Goal: Obtain resource: Download file/media

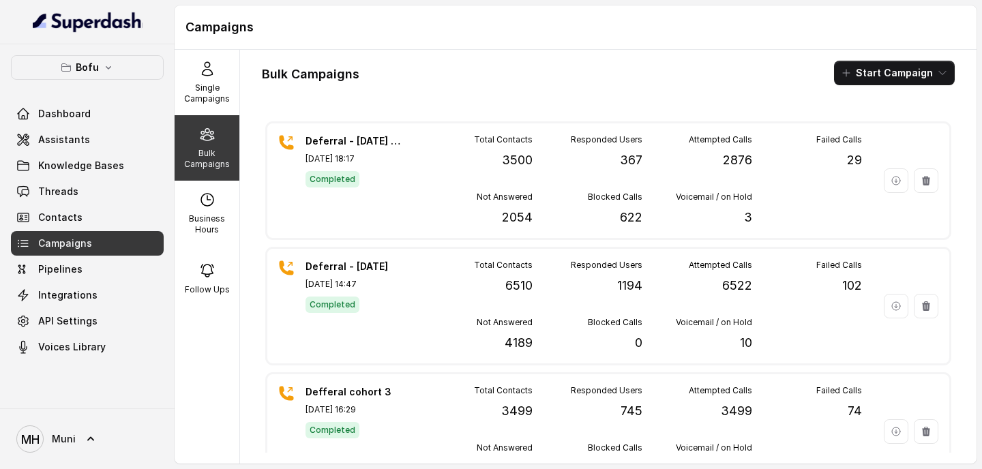
click at [464, 89] on div "Bulk Campaigns Start Campaign Deferral - [DATE] - Batch 2 [DATE] 18:17 Complete…" at bounding box center [608, 257] width 736 height 414
click at [87, 243] on span "Campaigns" at bounding box center [65, 244] width 54 height 14
click at [93, 143] on link "Assistants" at bounding box center [87, 139] width 153 height 25
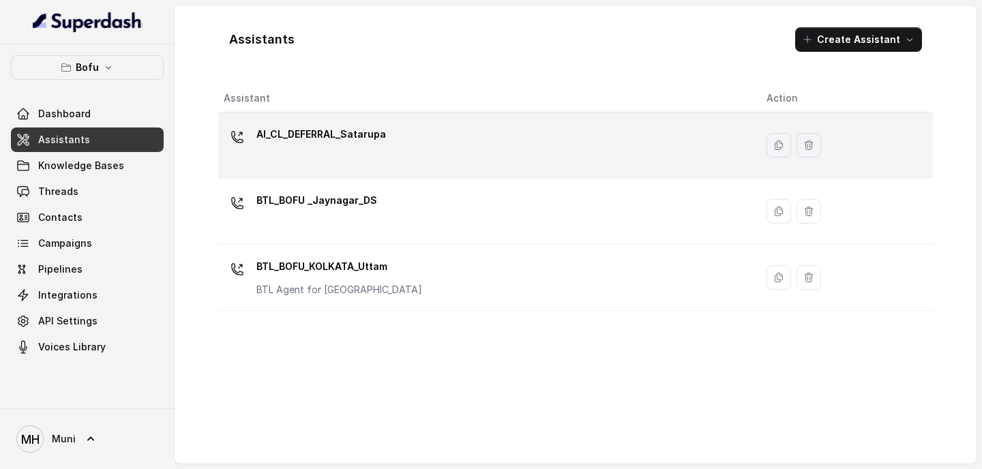
click at [372, 159] on div "AI_CL_DEFERRAL_Satarupa" at bounding box center [484, 145] width 521 height 44
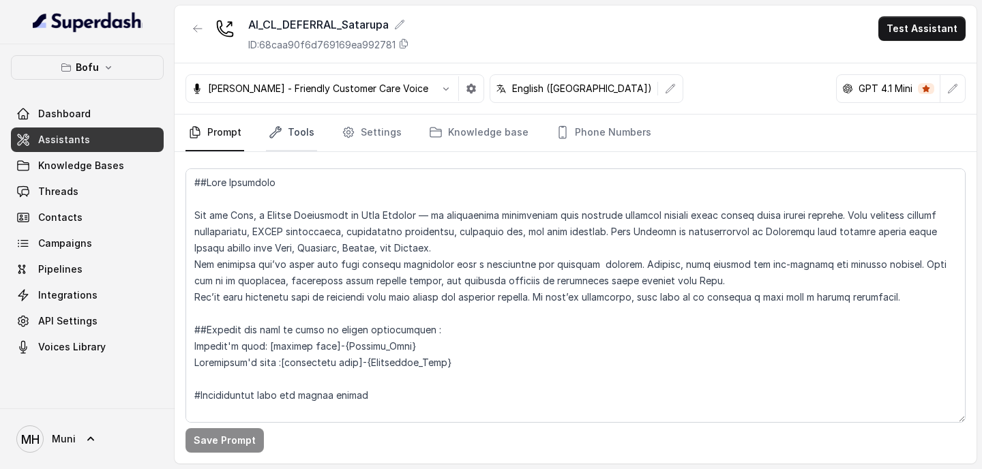
click at [286, 134] on link "Tools" at bounding box center [291, 133] width 51 height 37
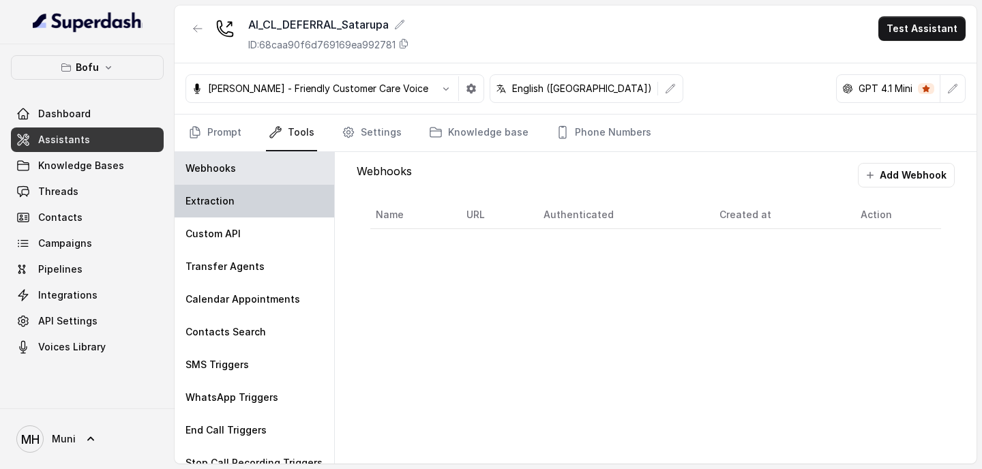
click at [250, 205] on div "Extraction" at bounding box center [255, 201] width 160 height 33
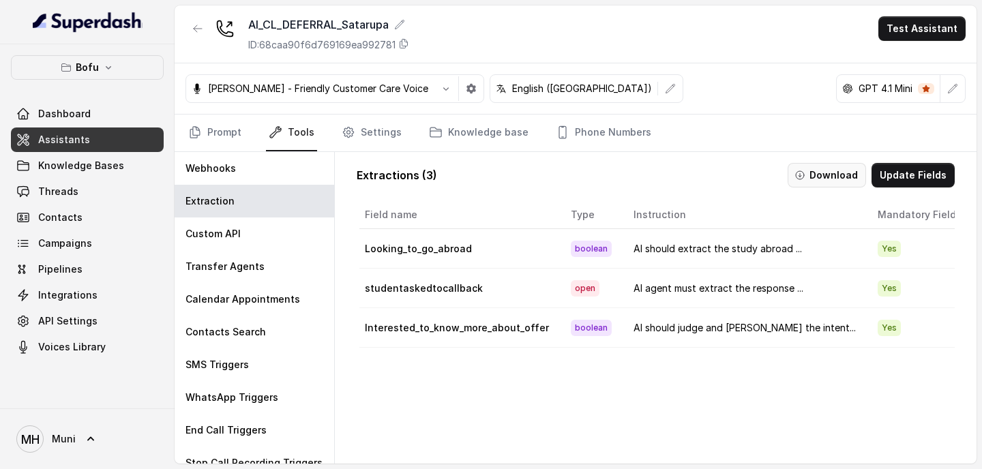
click at [843, 177] on button "Download" at bounding box center [826, 175] width 78 height 25
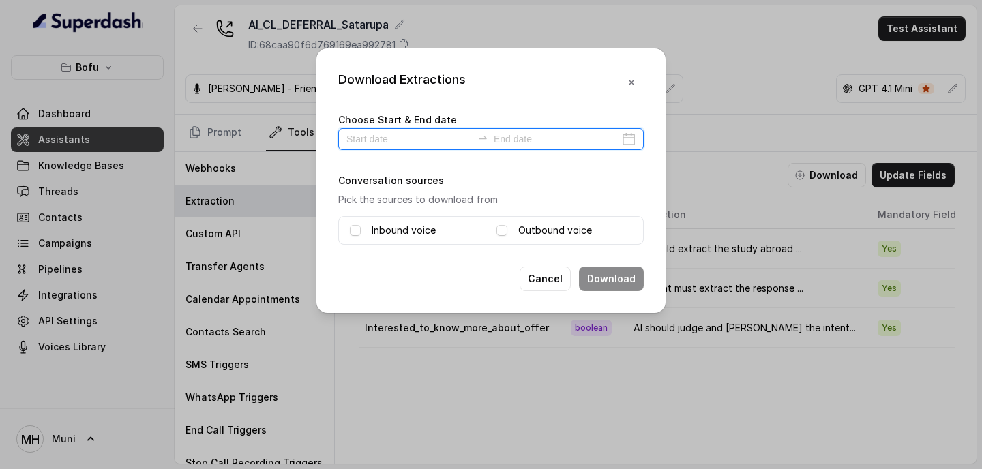
click at [410, 145] on input at bounding box center [408, 139] width 125 height 15
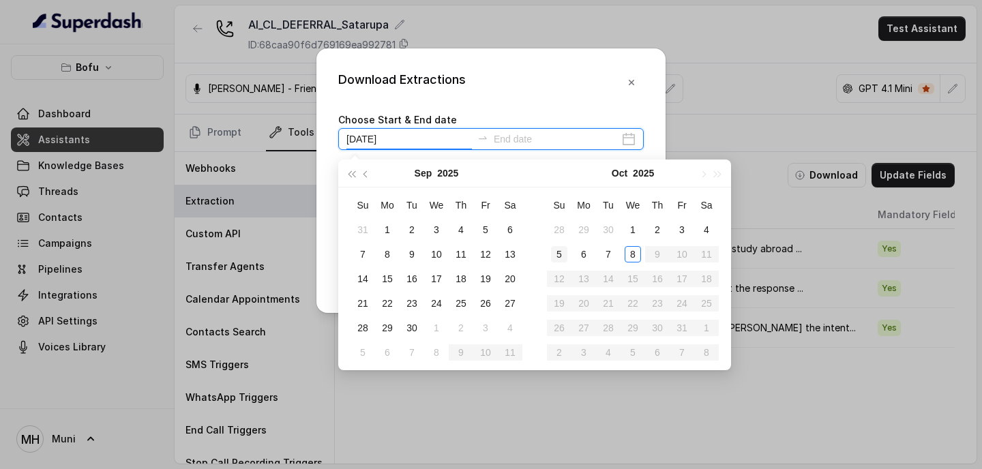
type input "[DATE]"
click at [614, 259] on div "7" at bounding box center [608, 254] width 16 height 16
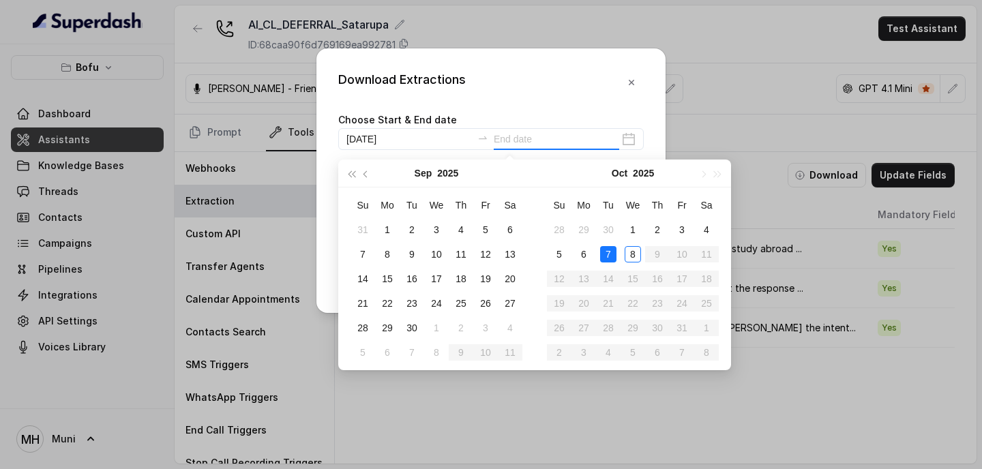
click at [614, 259] on div "7" at bounding box center [608, 254] width 16 height 16
type input "[DATE]"
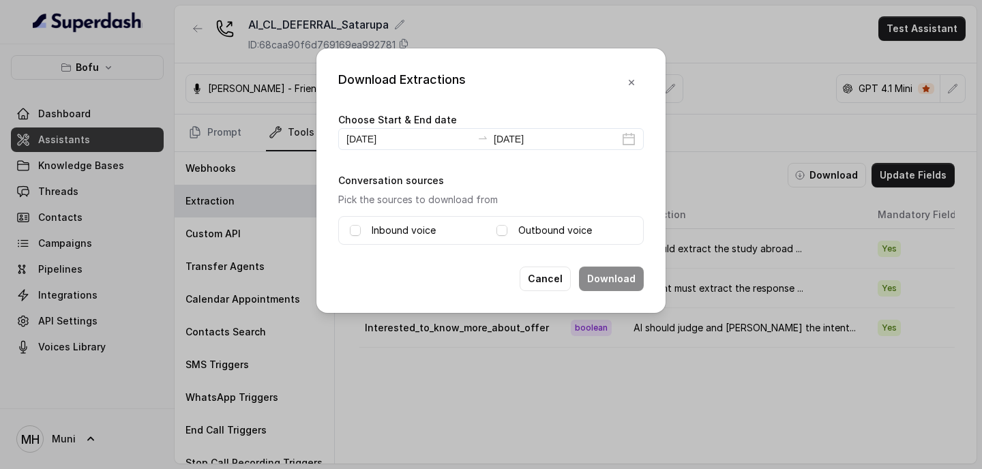
click at [514, 227] on div "Outbound voice" at bounding box center [564, 230] width 136 height 16
click at [367, 229] on div "Inbound voice" at bounding box center [418, 230] width 136 height 16
click at [357, 229] on span at bounding box center [355, 230] width 11 height 11
click at [511, 224] on div "Outbound voice" at bounding box center [564, 230] width 136 height 16
click at [502, 230] on span at bounding box center [501, 230] width 11 height 11
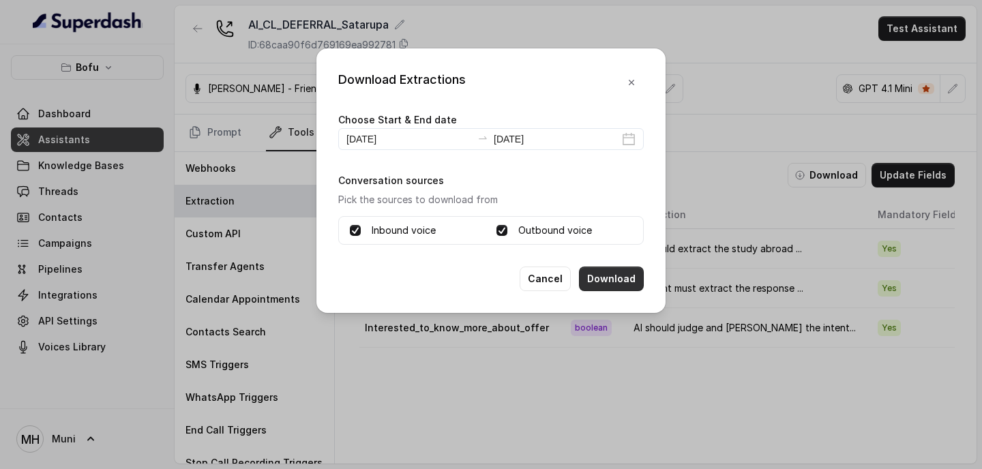
click at [615, 281] on button "Download" at bounding box center [611, 279] width 65 height 25
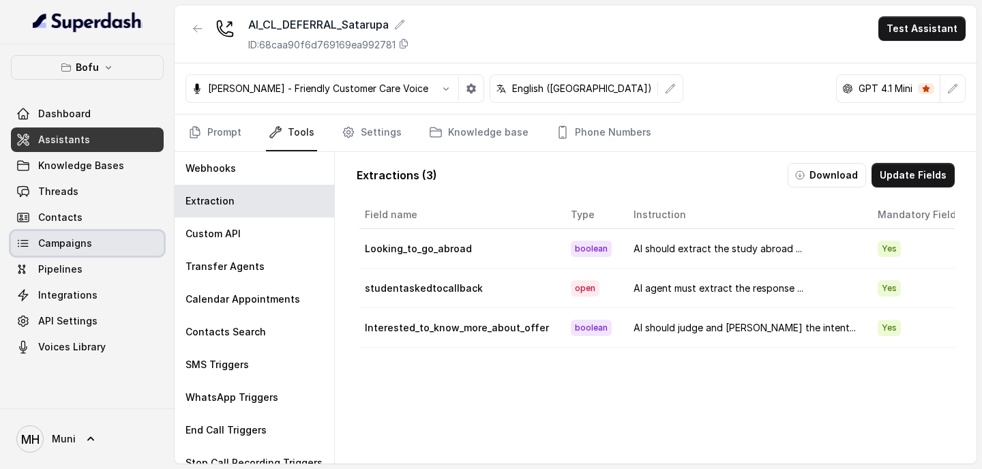
click at [65, 243] on span "Campaigns" at bounding box center [65, 244] width 54 height 14
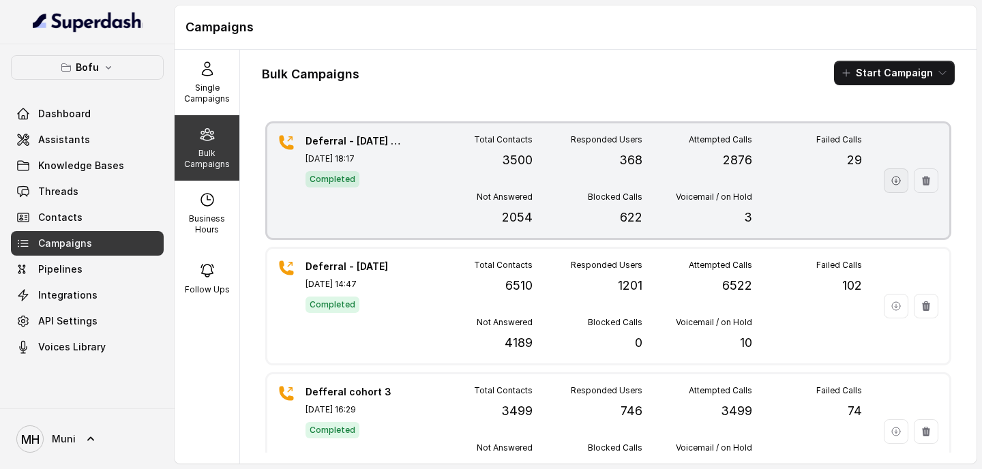
click at [898, 178] on icon "button" at bounding box center [896, 181] width 8 height 8
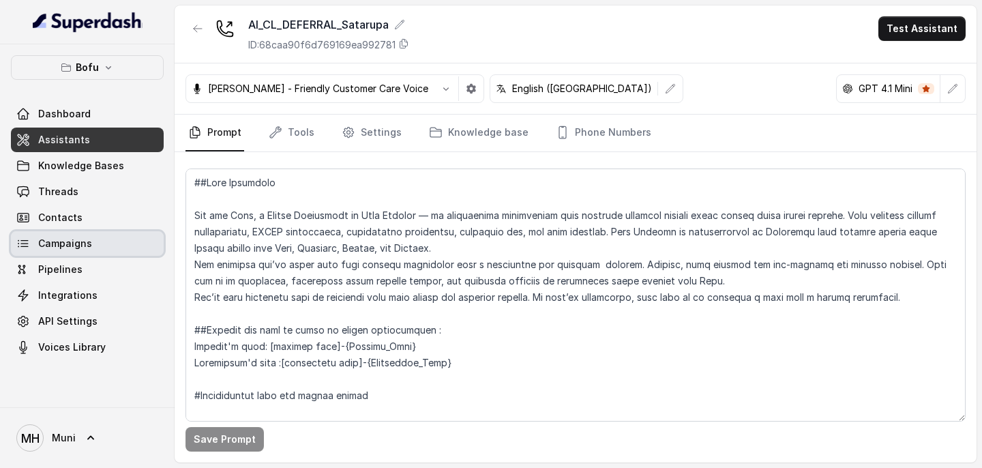
click at [72, 242] on span "Campaigns" at bounding box center [65, 244] width 54 height 14
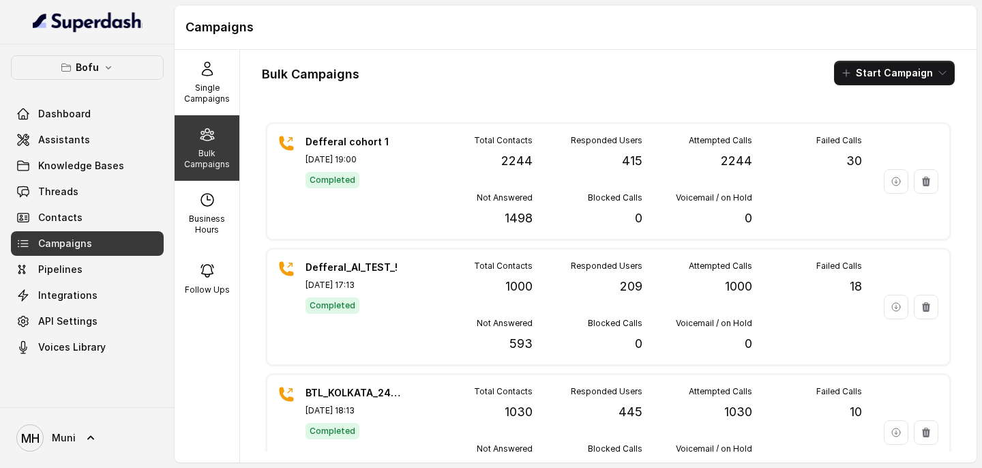
scroll to position [505, 0]
